Goal: Find specific page/section: Find specific page/section

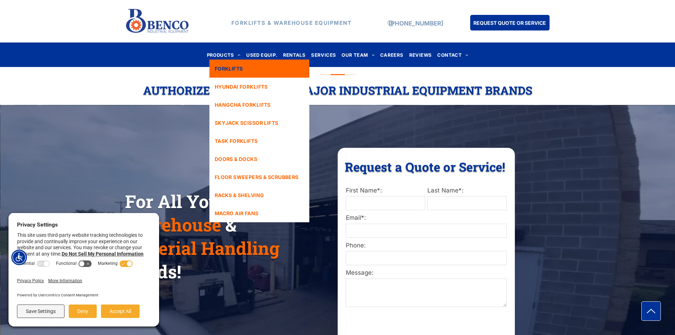
click at [231, 65] on span "FORKLIFTS" at bounding box center [229, 68] width 28 height 7
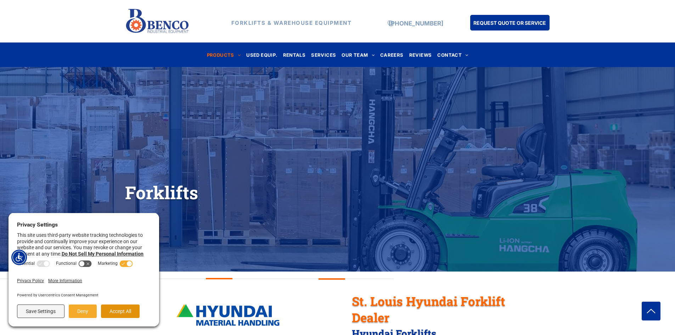
click at [119, 310] on button "Accept All" at bounding box center [120, 310] width 39 height 13
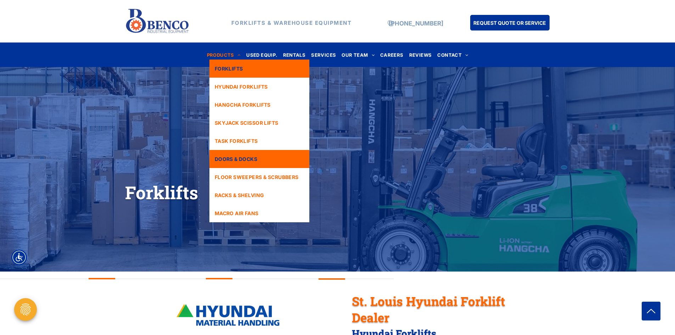
click at [237, 158] on span "DOORS & DOCKS" at bounding box center [236, 158] width 43 height 7
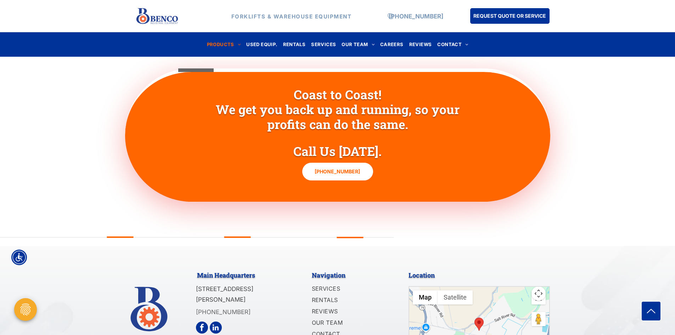
scroll to position [1032, 0]
